Goal: Task Accomplishment & Management: Use online tool/utility

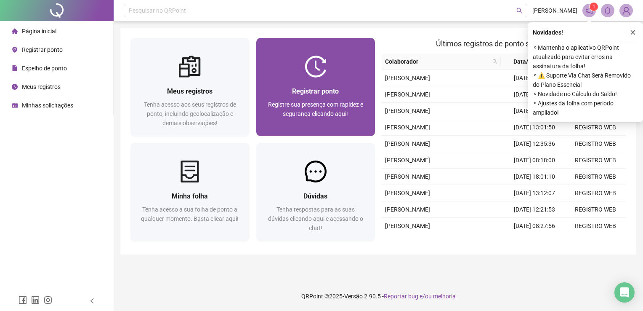
click at [340, 101] on span "Registre sua presença com rapidez e segurança clicando aqui!" at bounding box center [315, 109] width 95 height 16
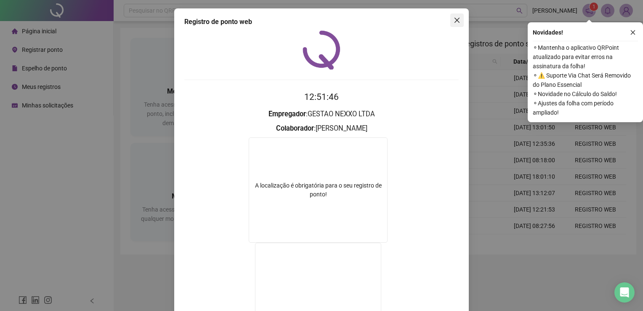
click at [452, 13] on button "Close" at bounding box center [456, 19] width 13 height 13
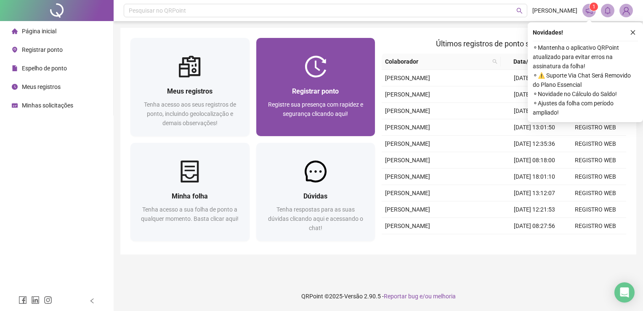
click at [344, 89] on div "Registrar ponto" at bounding box center [315, 91] width 99 height 11
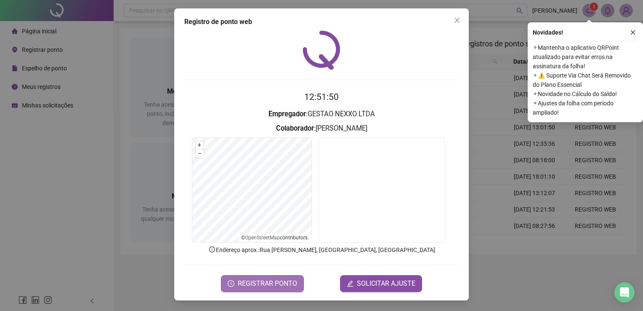
click at [282, 280] on span "REGISTRAR PONTO" at bounding box center [267, 283] width 59 height 10
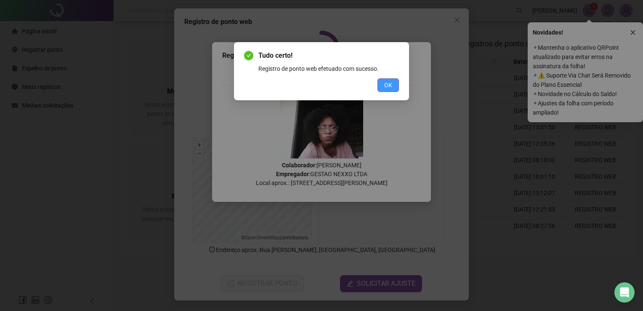
click at [397, 83] on button "OK" at bounding box center [387, 84] width 21 height 13
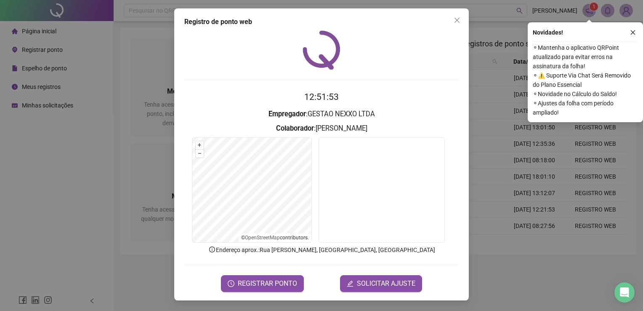
click at [459, 18] on icon "close" at bounding box center [457, 20] width 7 height 7
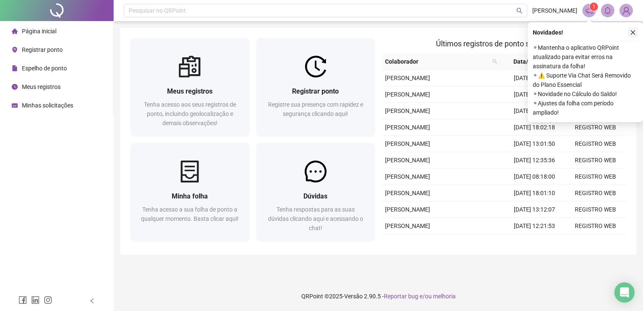
click at [633, 29] on icon "close" at bounding box center [633, 32] width 6 height 6
